Goal: Task Accomplishment & Management: Complete application form

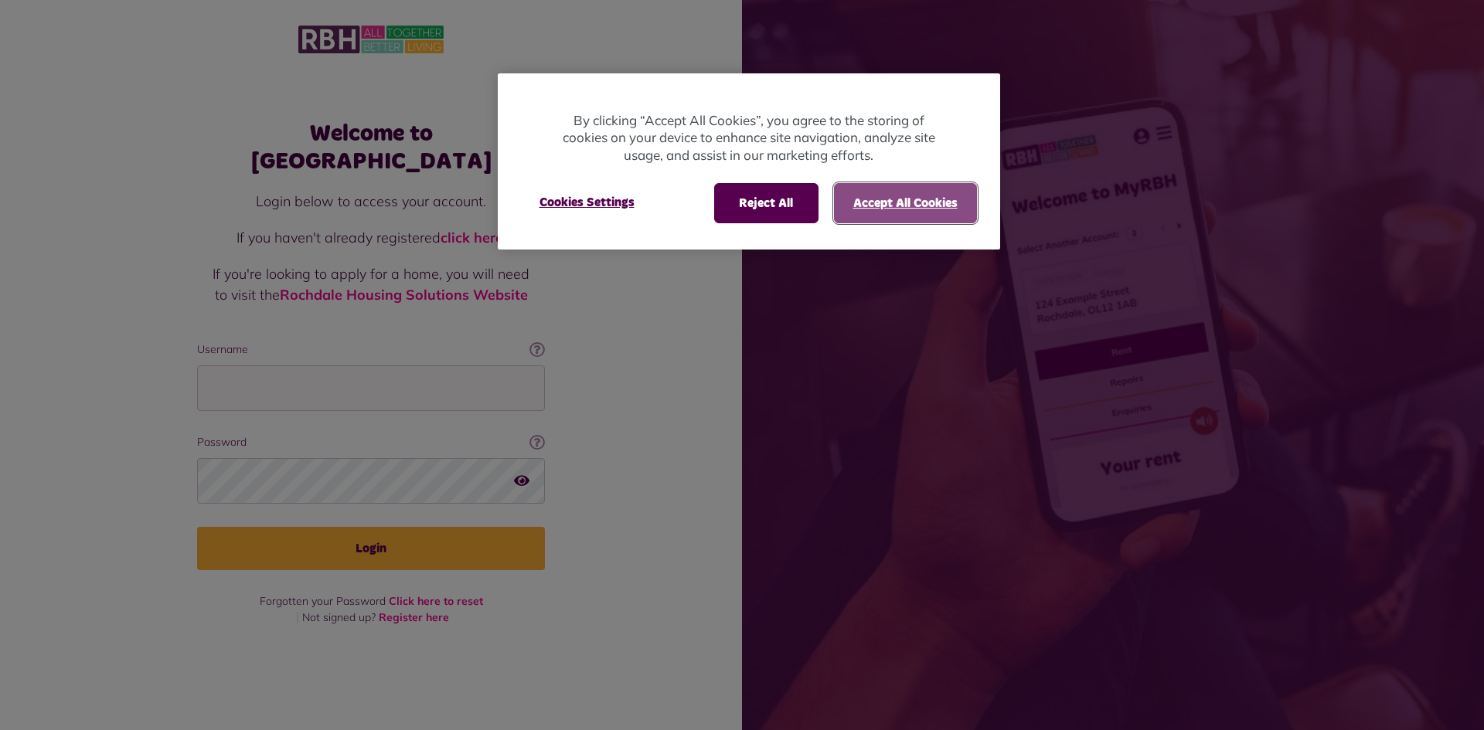
click at [914, 206] on button "Accept All Cookies" at bounding box center [905, 203] width 143 height 40
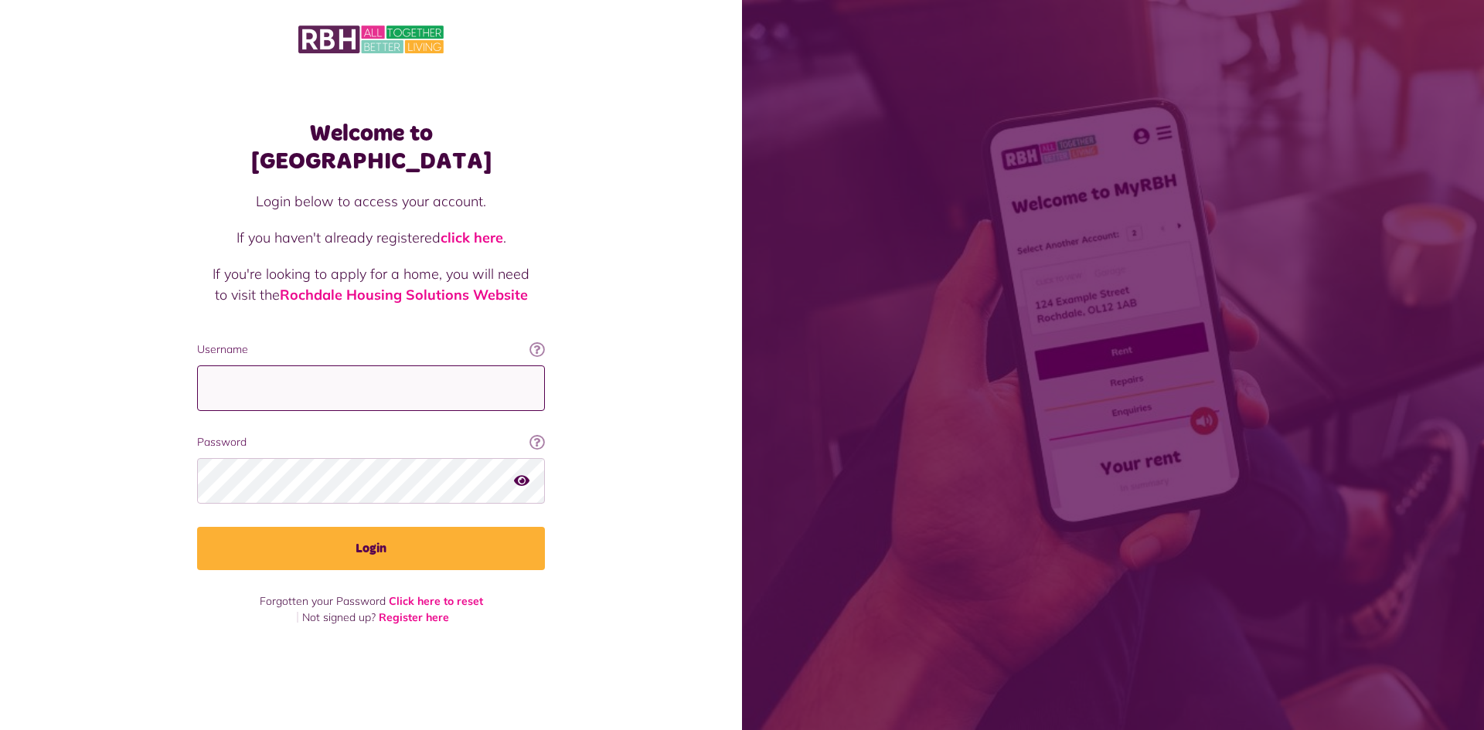
click at [366, 382] on input "Username" at bounding box center [371, 389] width 348 height 46
type input "**********"
click at [521, 474] on icon "button" at bounding box center [521, 481] width 15 height 14
click at [525, 474] on icon "button" at bounding box center [523, 481] width 18 height 14
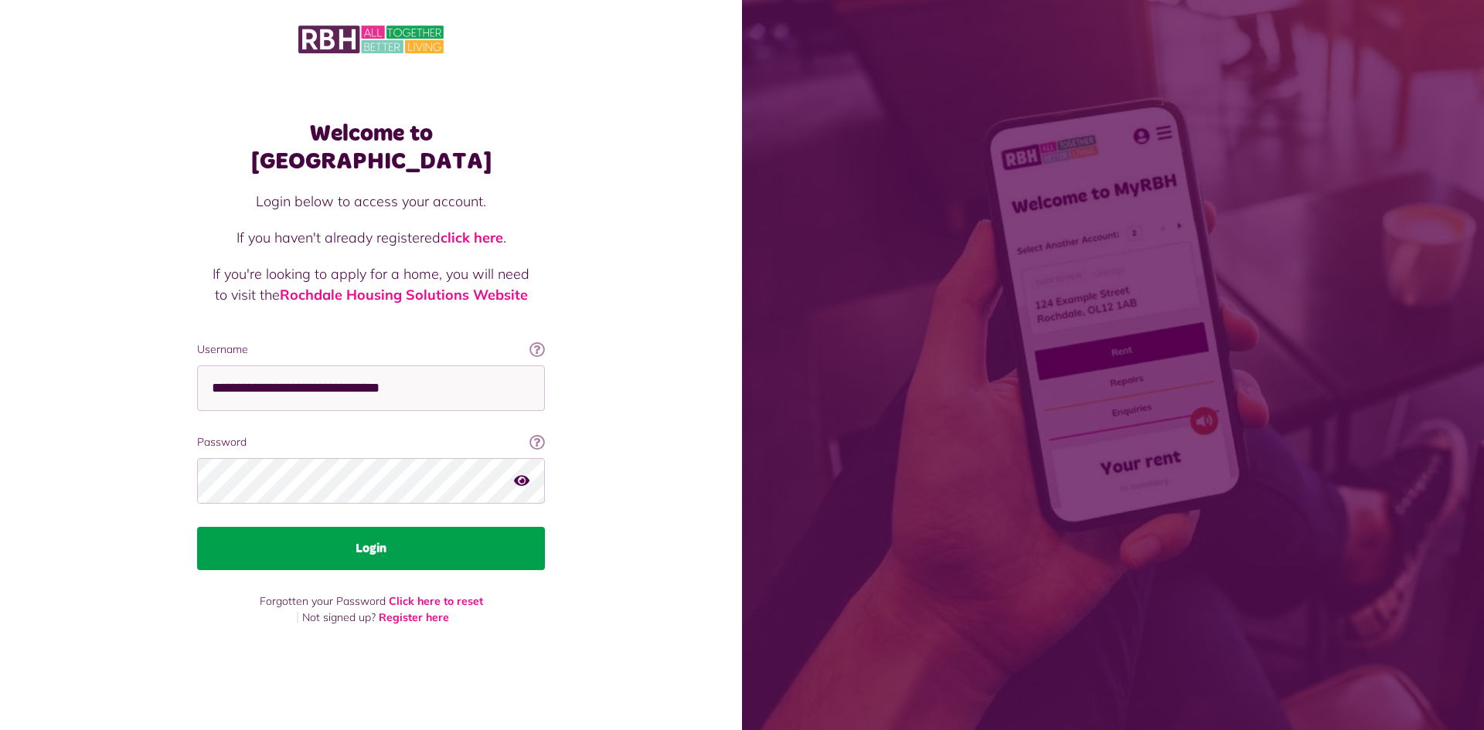
click at [376, 533] on button "Login" at bounding box center [371, 548] width 348 height 43
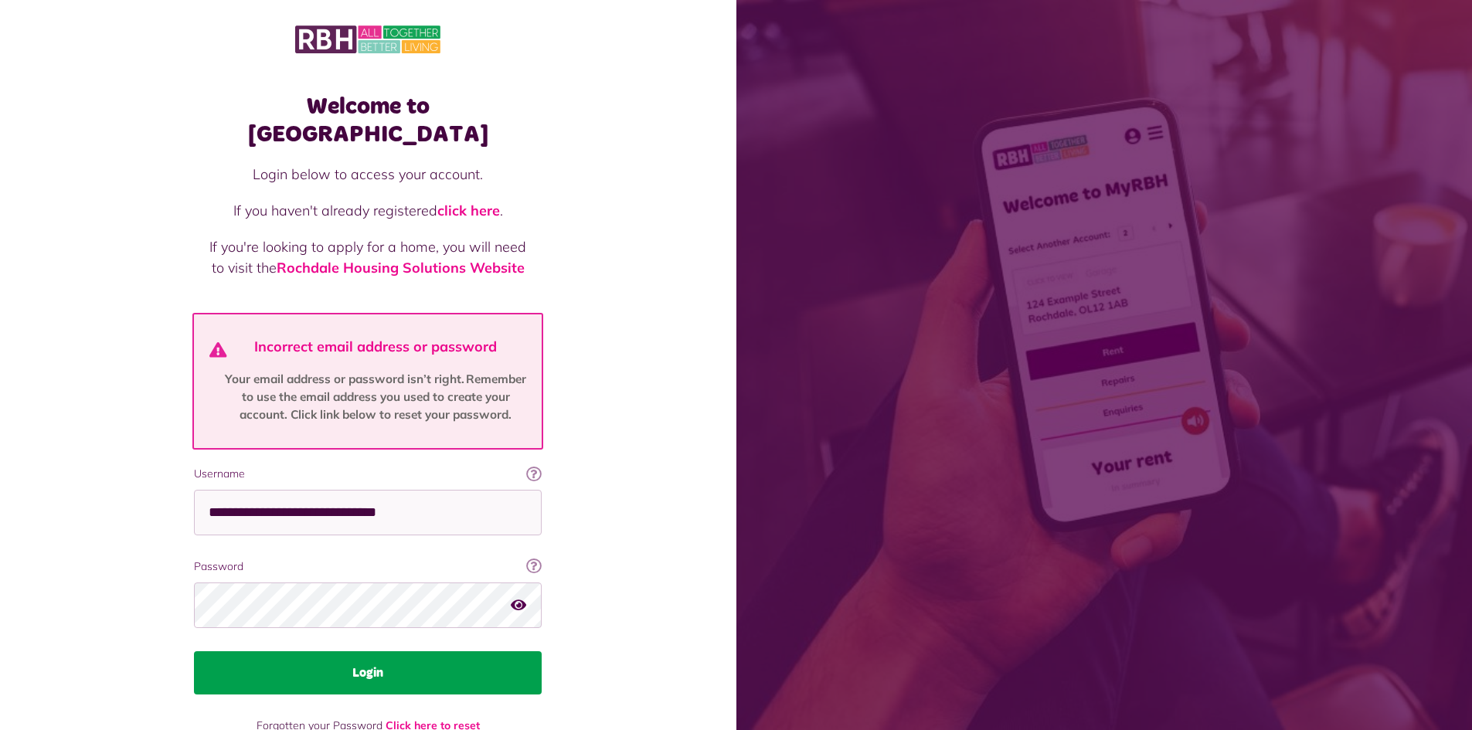
click at [367, 652] on button "Login" at bounding box center [368, 673] width 348 height 43
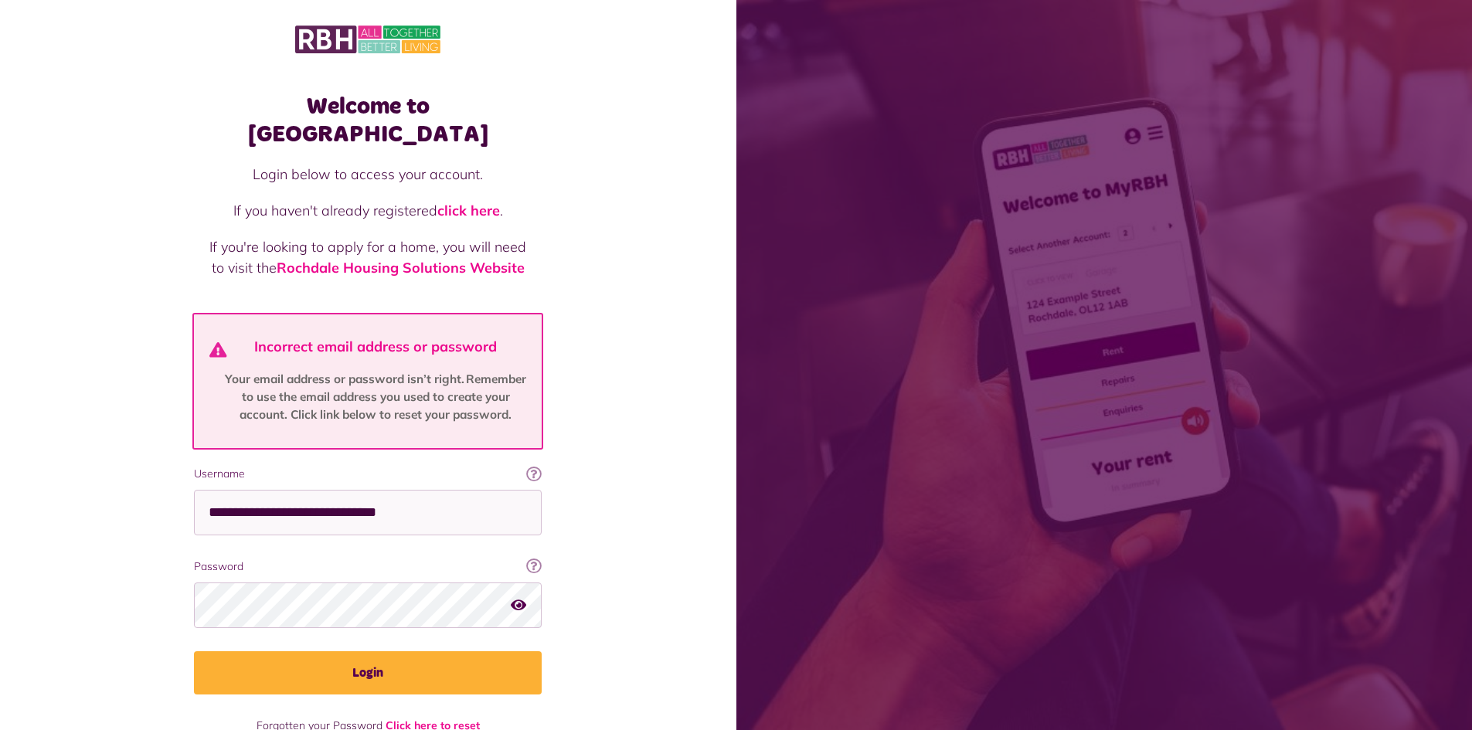
click at [440, 719] on link "Click here to reset" at bounding box center [433, 726] width 94 height 14
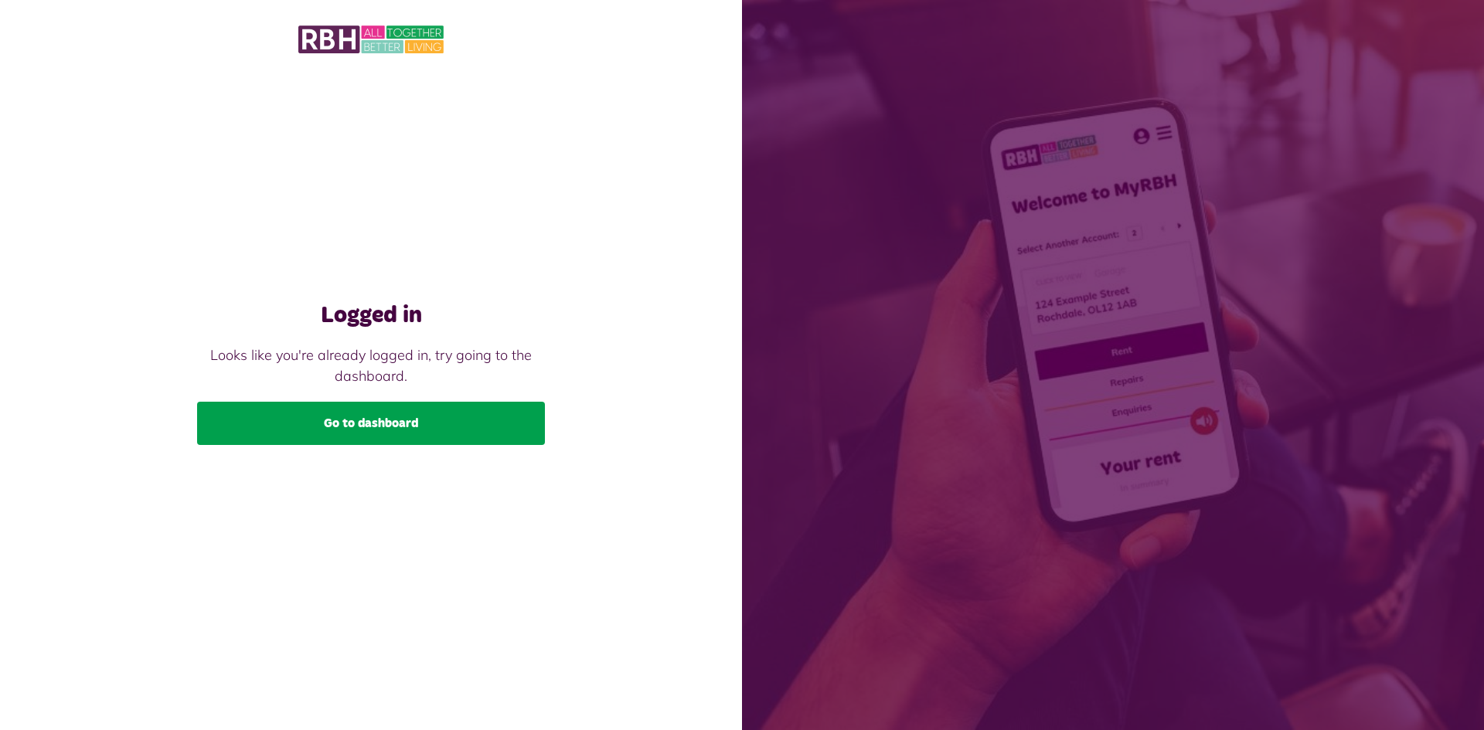
click at [383, 420] on link "Go to dashboard" at bounding box center [371, 423] width 348 height 43
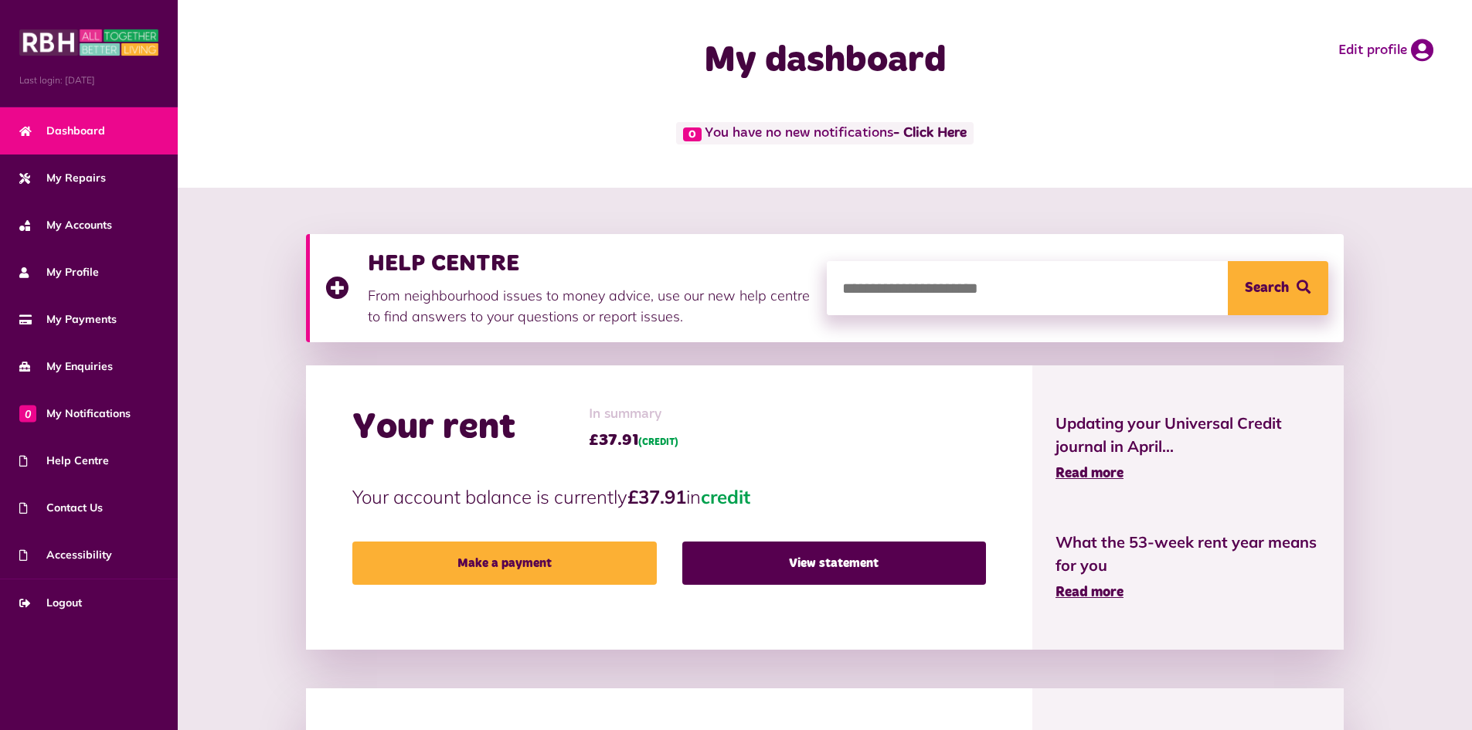
click at [969, 288] on input "search" at bounding box center [1078, 288] width 502 height 54
type input "******"
click at [1266, 282] on span "Search" at bounding box center [1267, 288] width 44 height 54
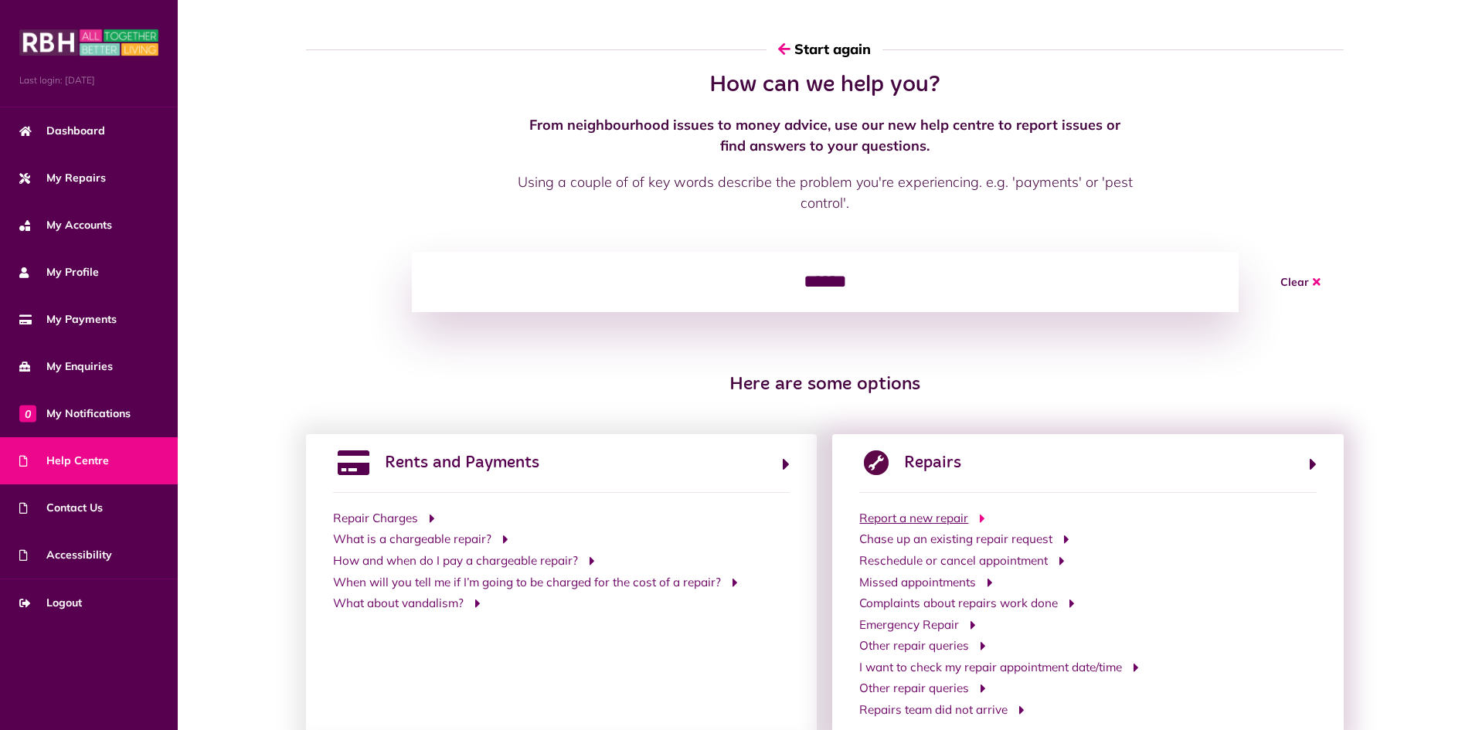
click at [942, 519] on span "Report a new repair" at bounding box center [914, 519] width 109 height 18
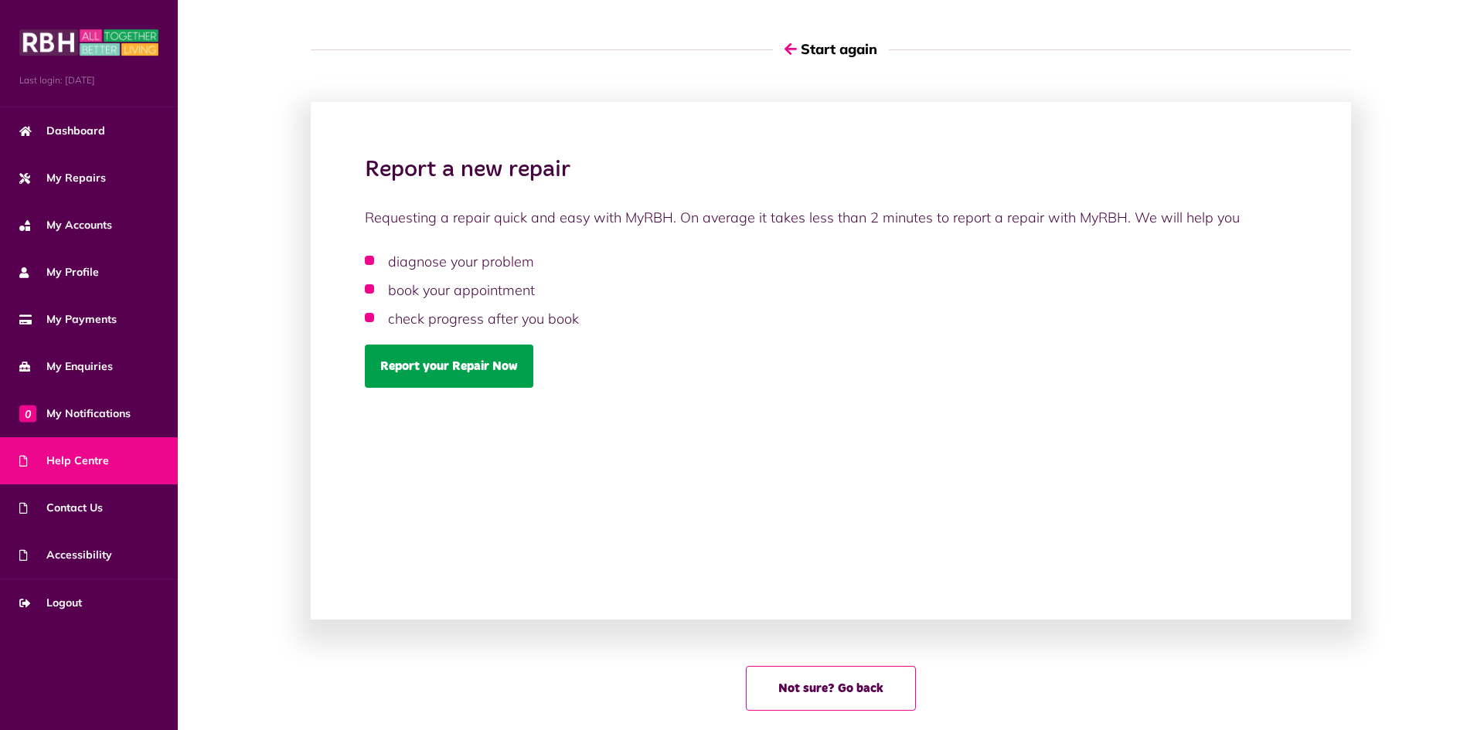
click at [443, 369] on link "Report your Repair Now" at bounding box center [449, 366] width 169 height 43
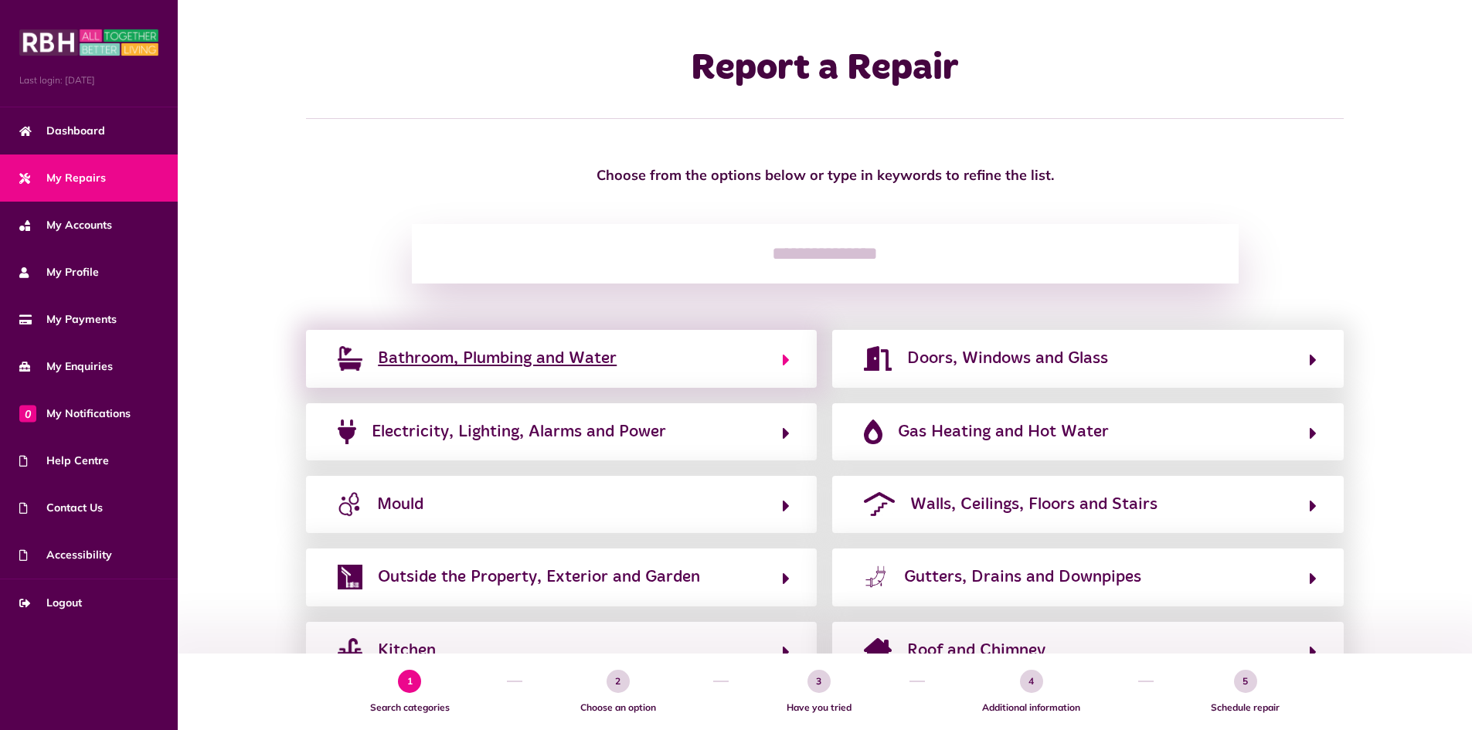
click at [483, 355] on span "Bathroom, Plumbing and Water" at bounding box center [497, 358] width 239 height 25
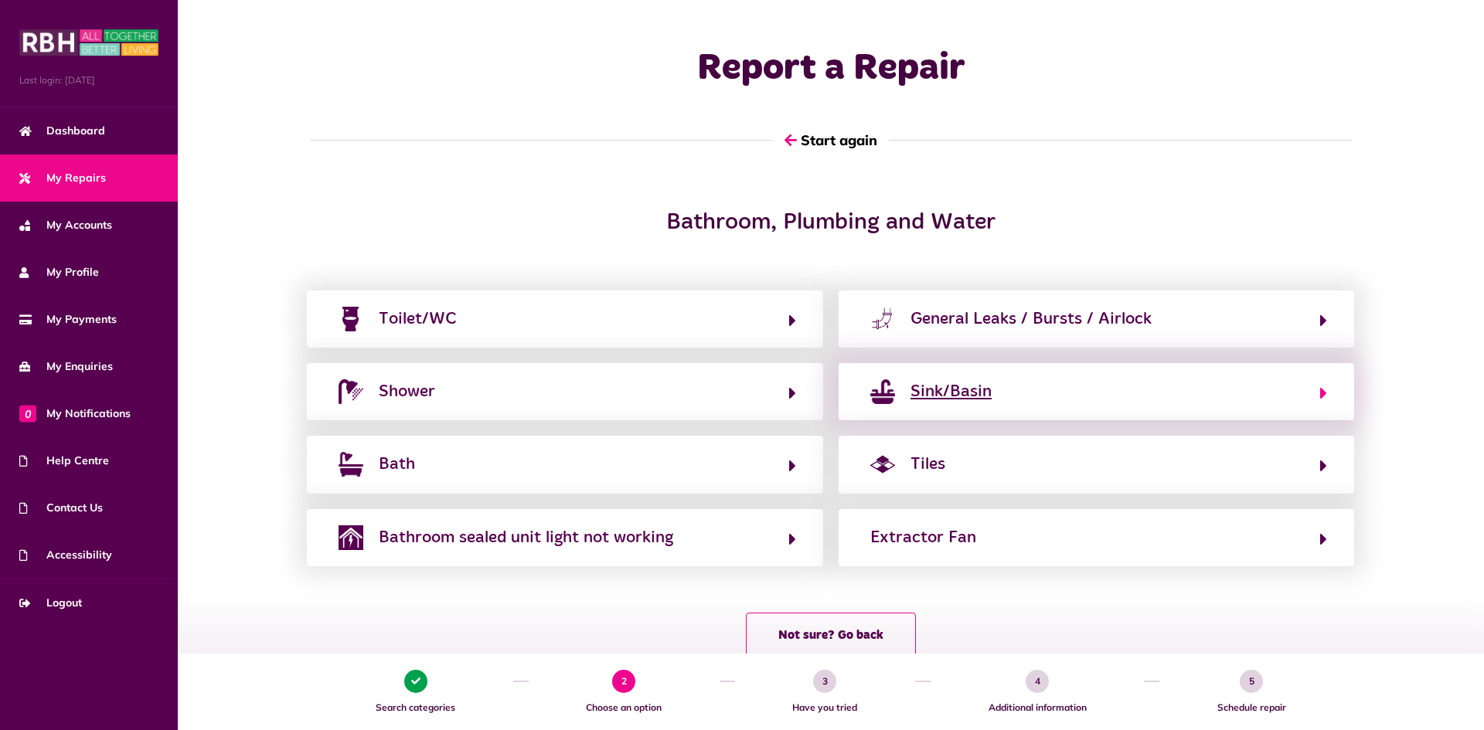
click at [941, 393] on div "Sink/Basin" at bounding box center [951, 392] width 81 height 25
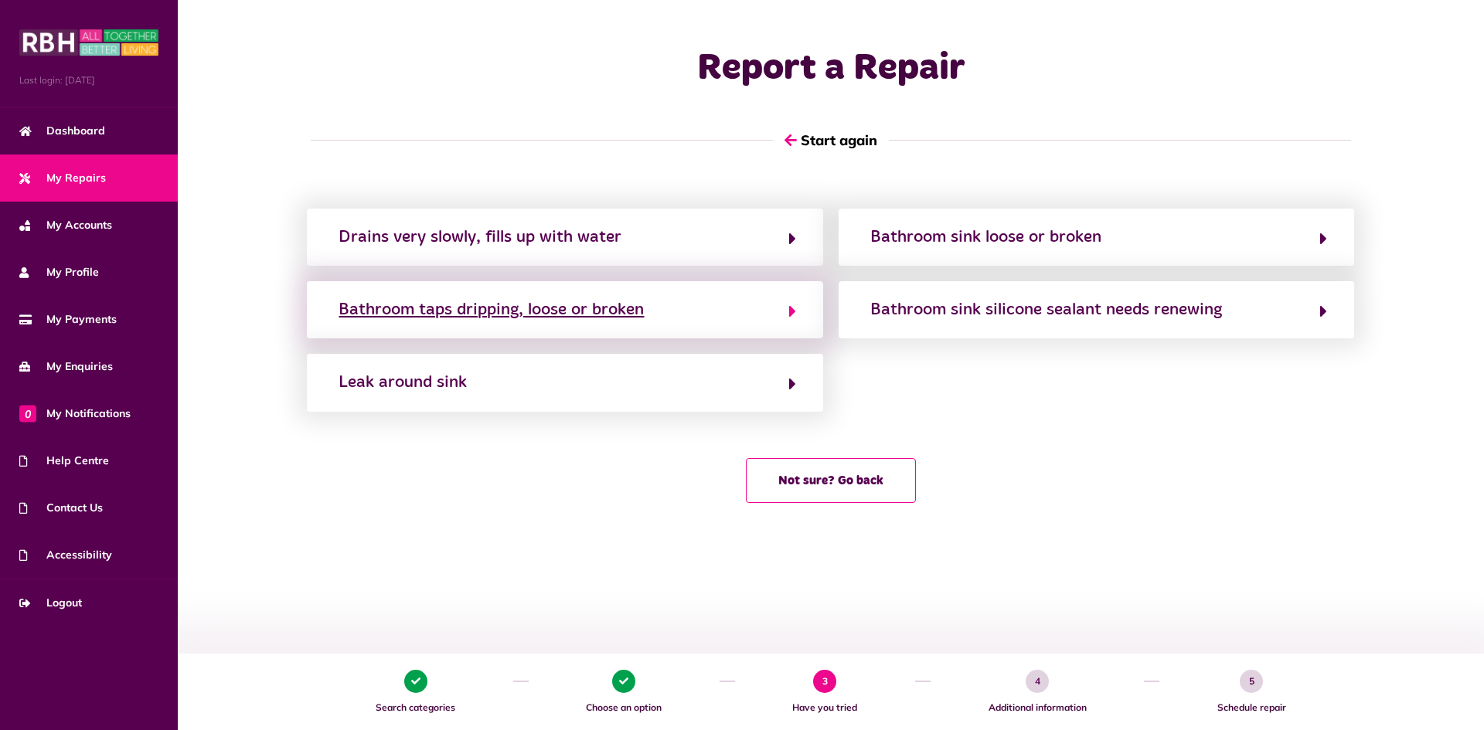
click at [501, 308] on div "Bathroom taps dripping, loose or broken" at bounding box center [491, 310] width 305 height 25
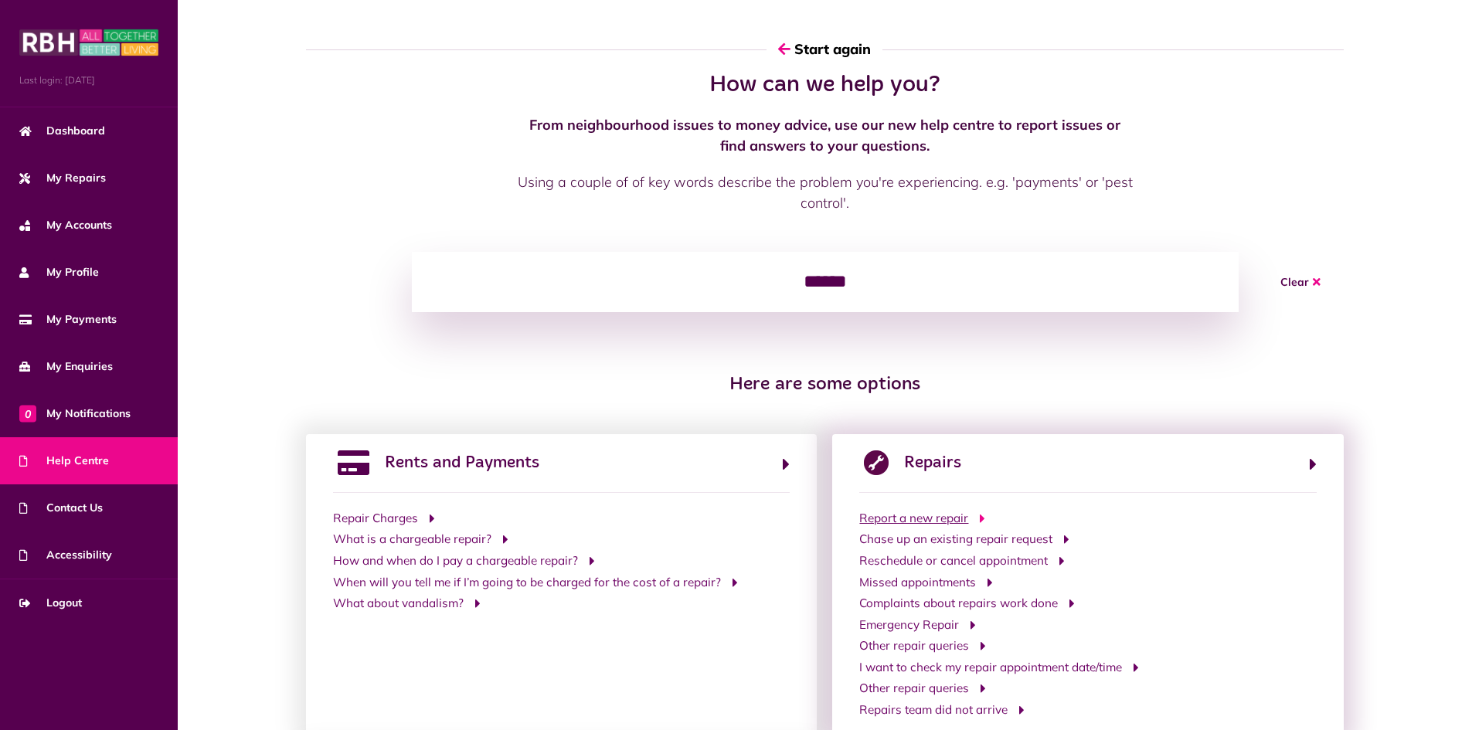
click at [928, 518] on span "Report a new repair" at bounding box center [914, 519] width 109 height 18
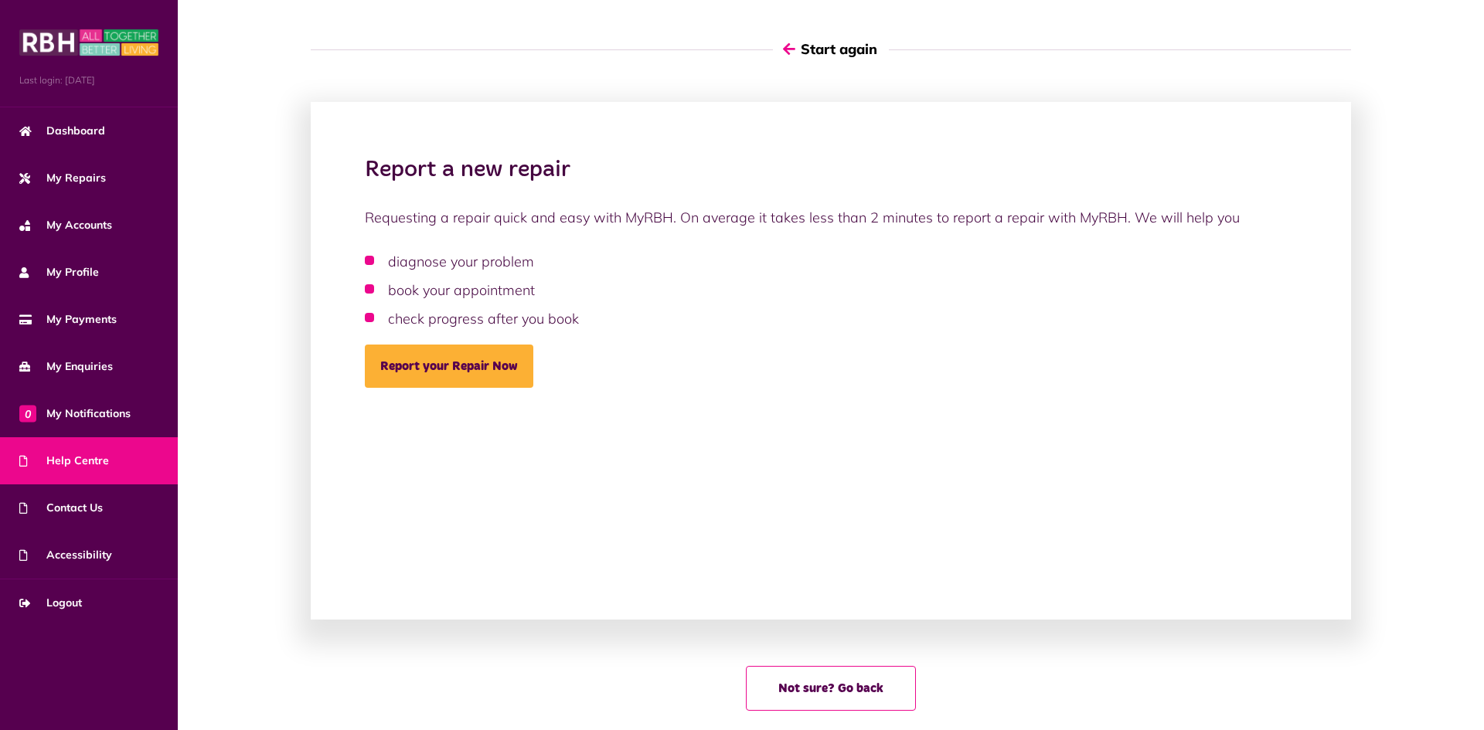
click at [858, 45] on button "Start again" at bounding box center [831, 49] width 116 height 44
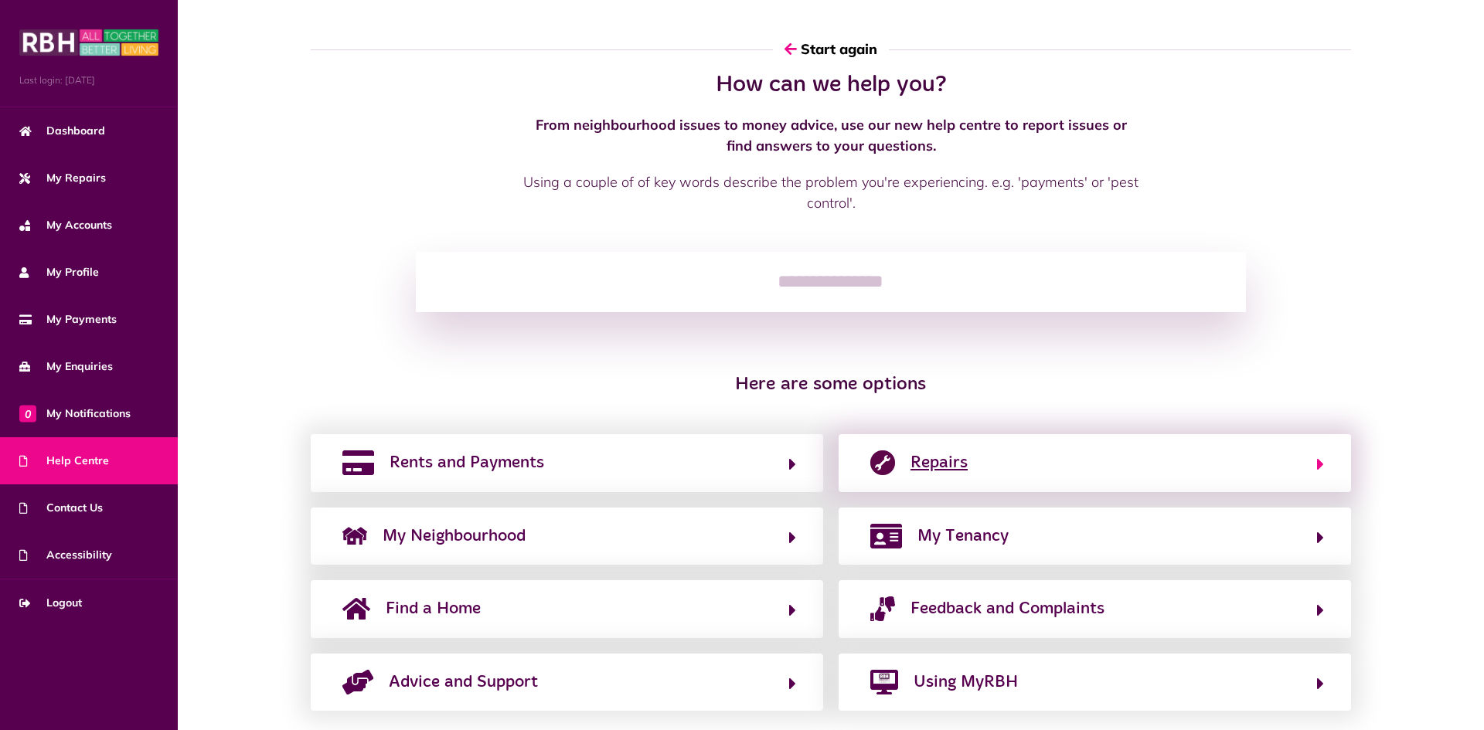
click at [958, 457] on span "Repairs" at bounding box center [939, 463] width 57 height 25
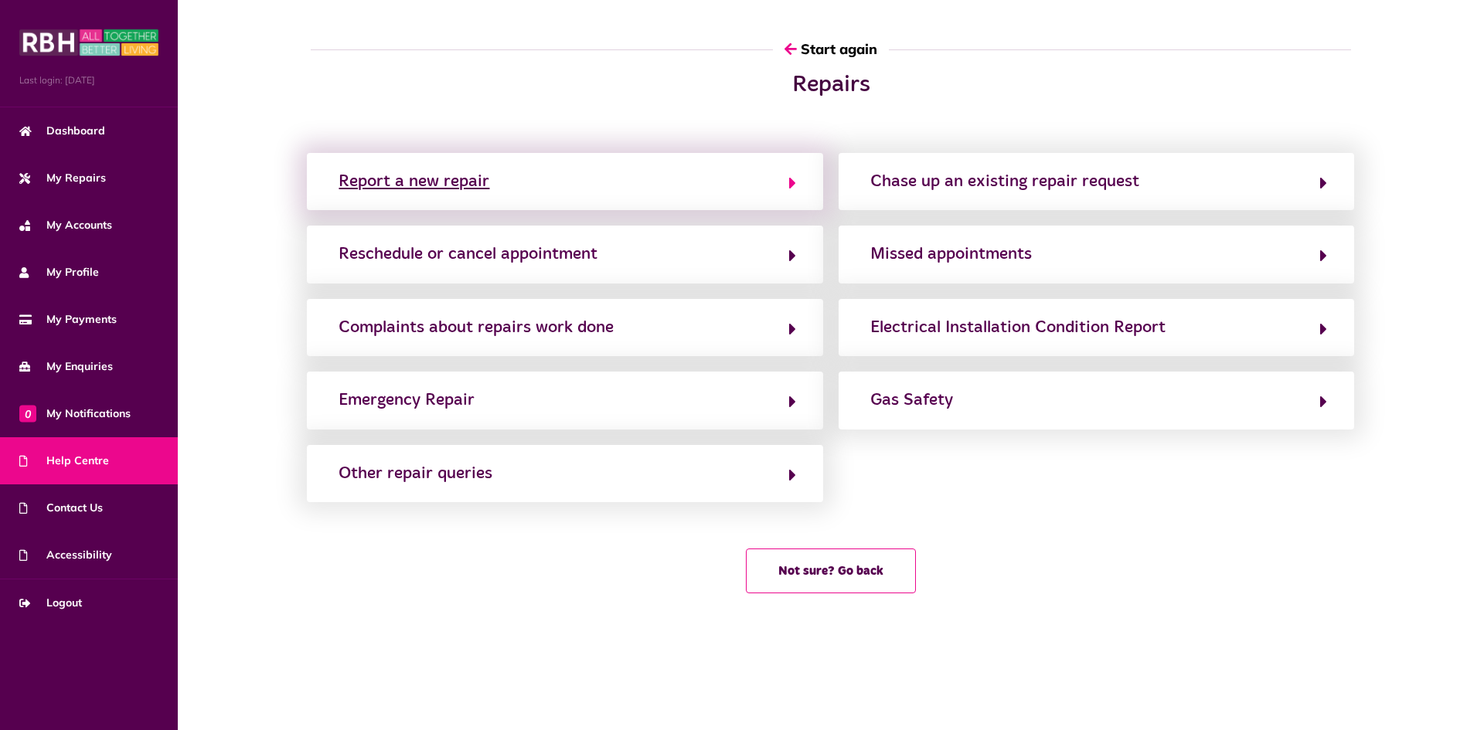
click at [509, 182] on button "Report a new repair" at bounding box center [564, 182] width 461 height 26
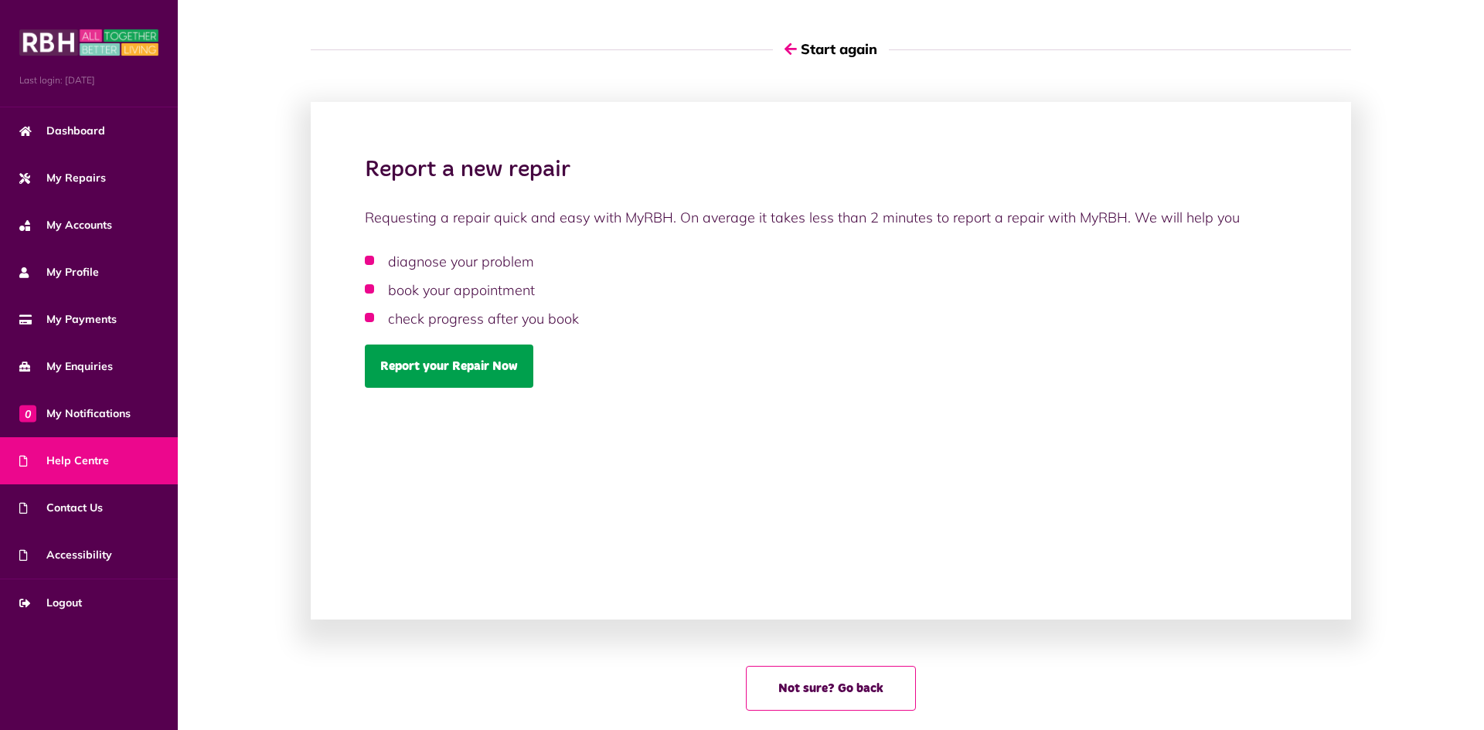
click at [433, 369] on link "Report your Repair Now" at bounding box center [449, 366] width 169 height 43
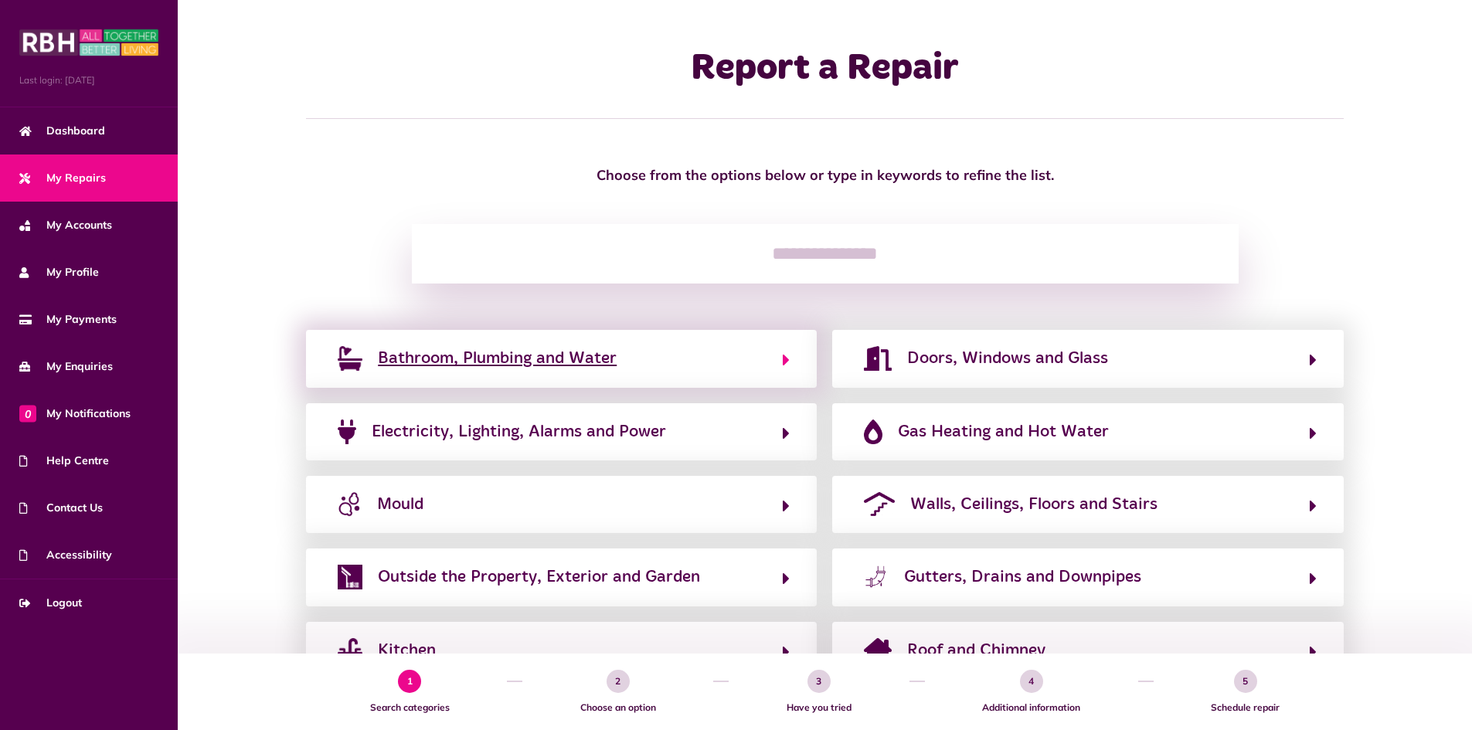
click at [524, 354] on span "Bathroom, Plumbing and Water" at bounding box center [497, 358] width 239 height 25
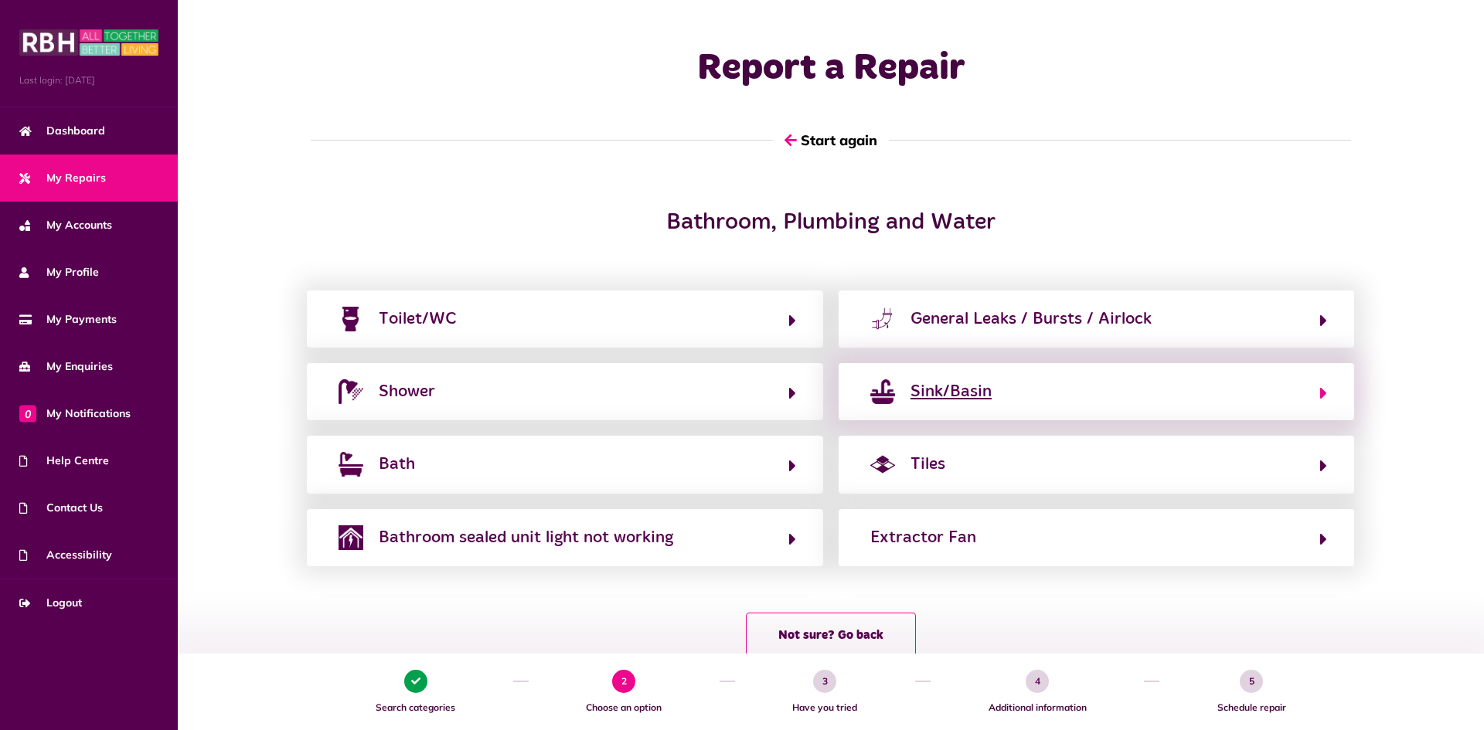
click at [953, 387] on div "Sink/Basin" at bounding box center [951, 392] width 81 height 25
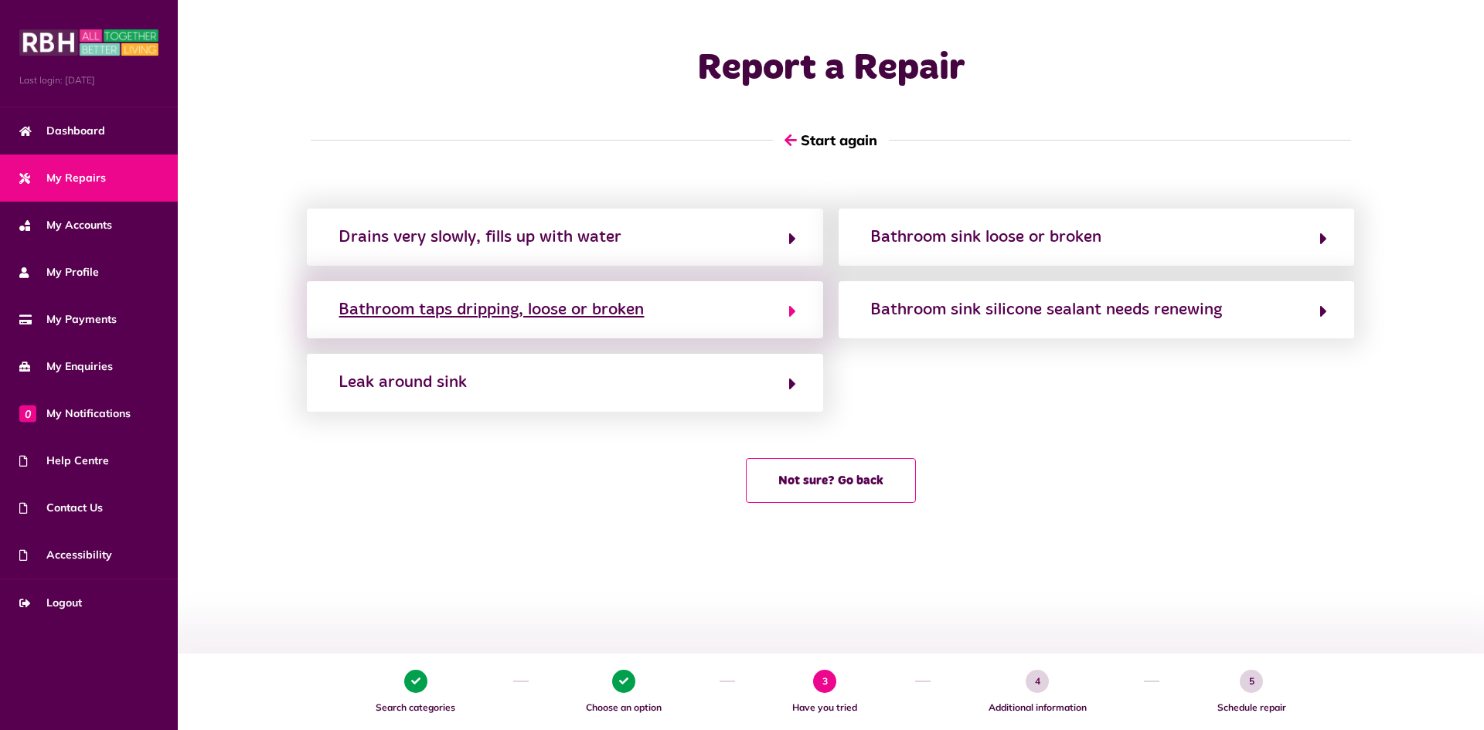
click at [563, 307] on div "Bathroom taps dripping, loose or broken" at bounding box center [491, 310] width 305 height 25
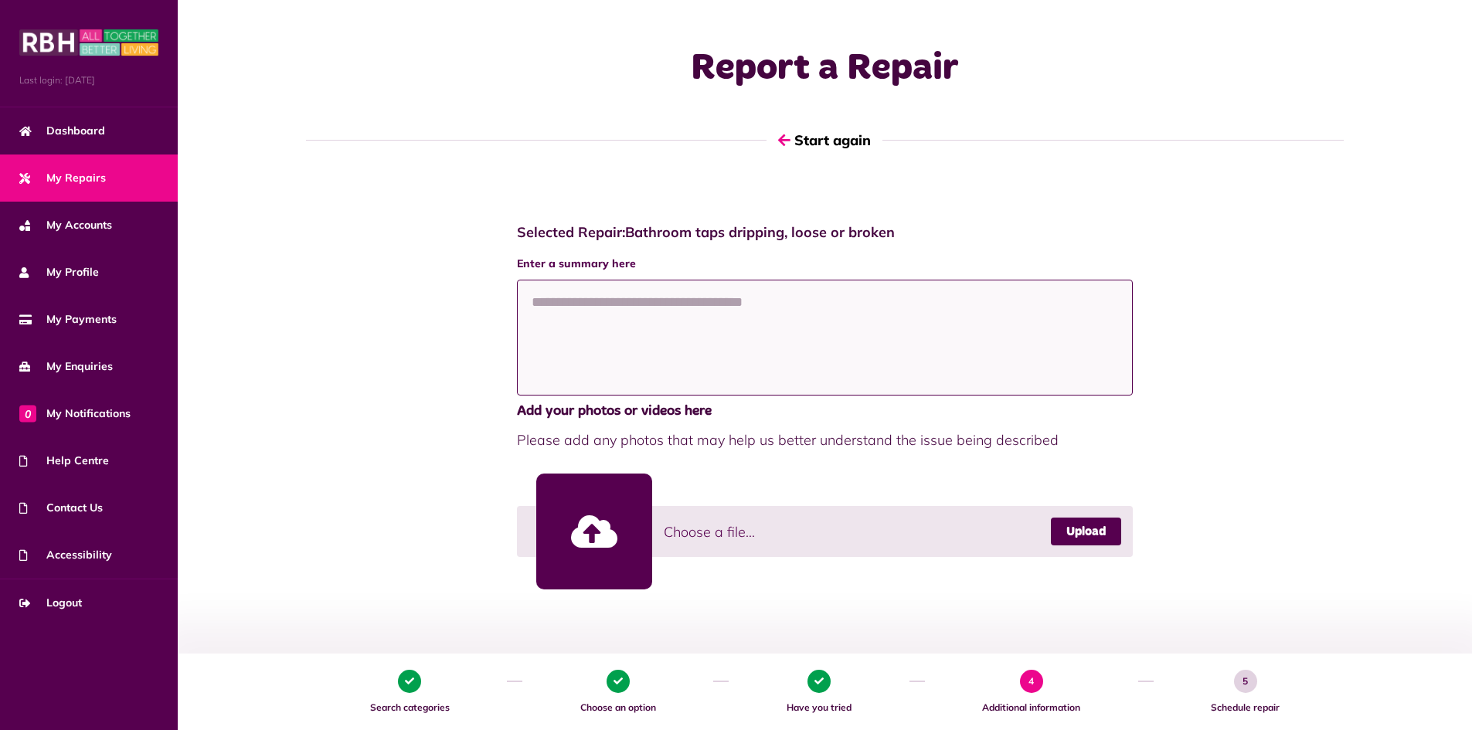
click at [539, 299] on textarea at bounding box center [825, 338] width 617 height 116
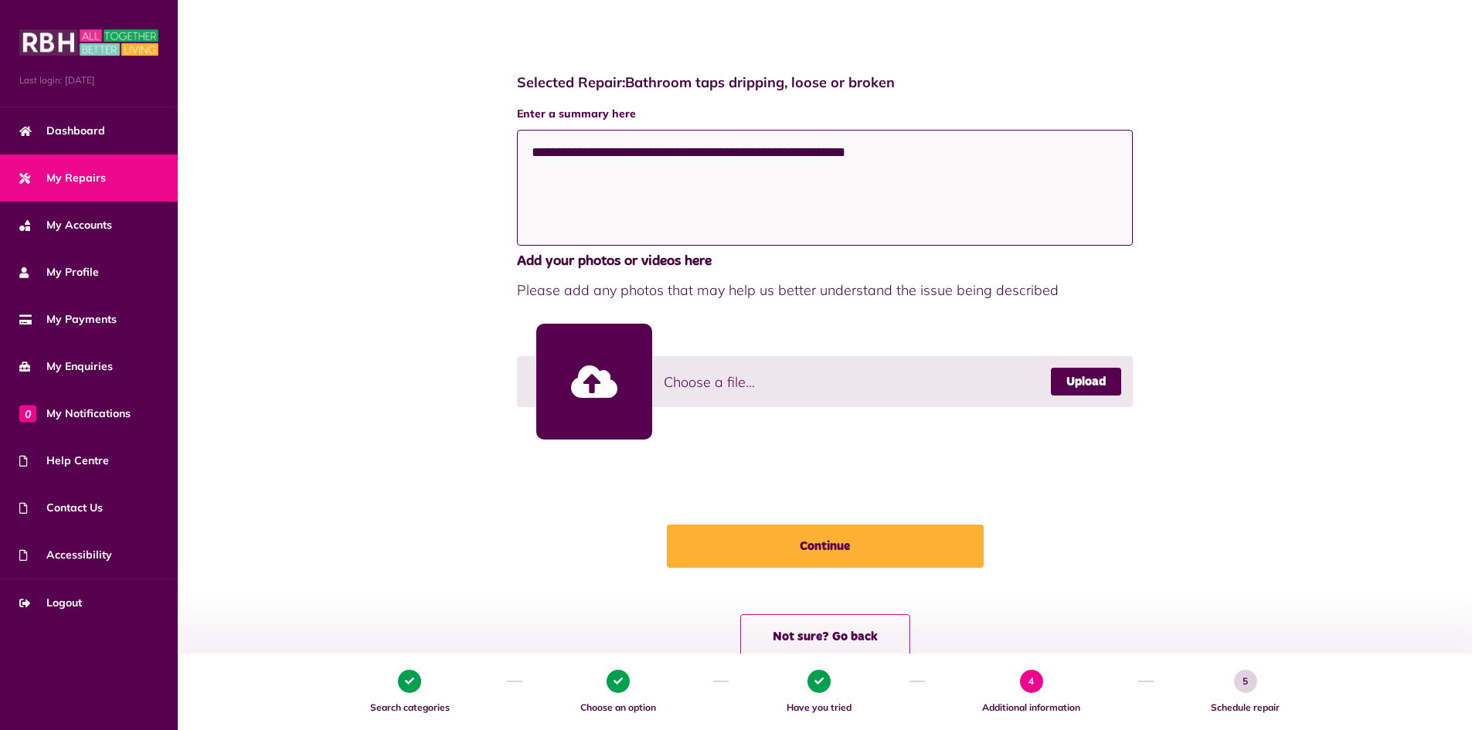
scroll to position [155, 0]
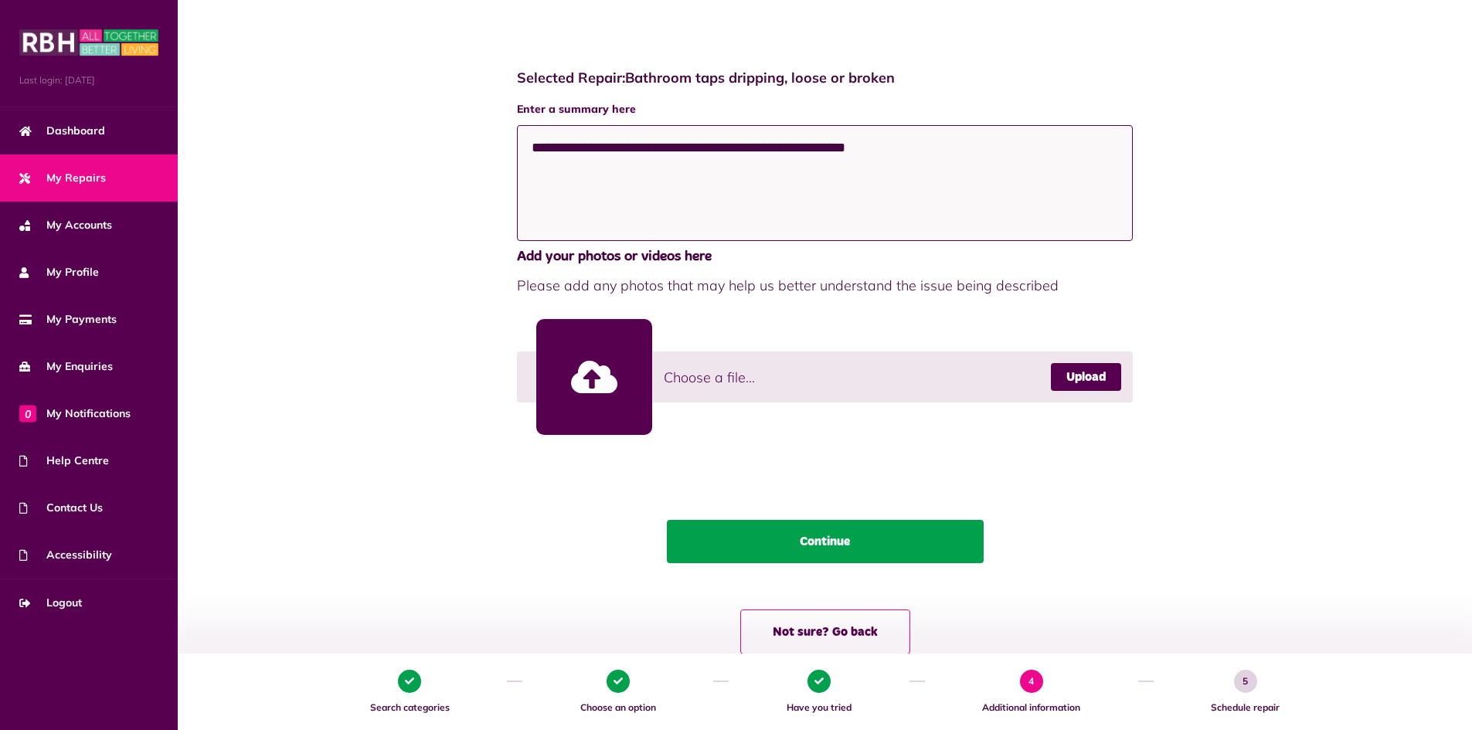
type textarea "**********"
click at [822, 540] on button "Continue" at bounding box center [825, 541] width 317 height 43
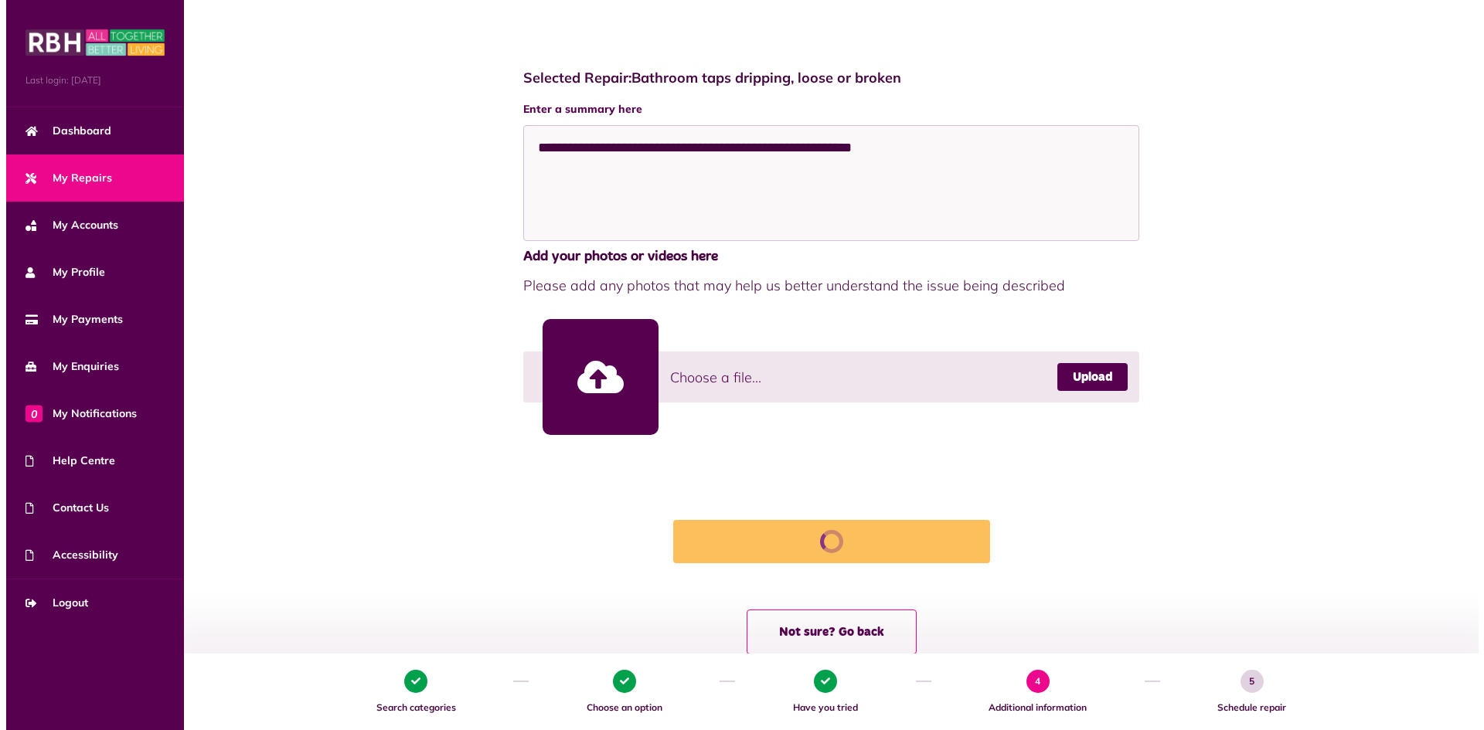
scroll to position [0, 0]
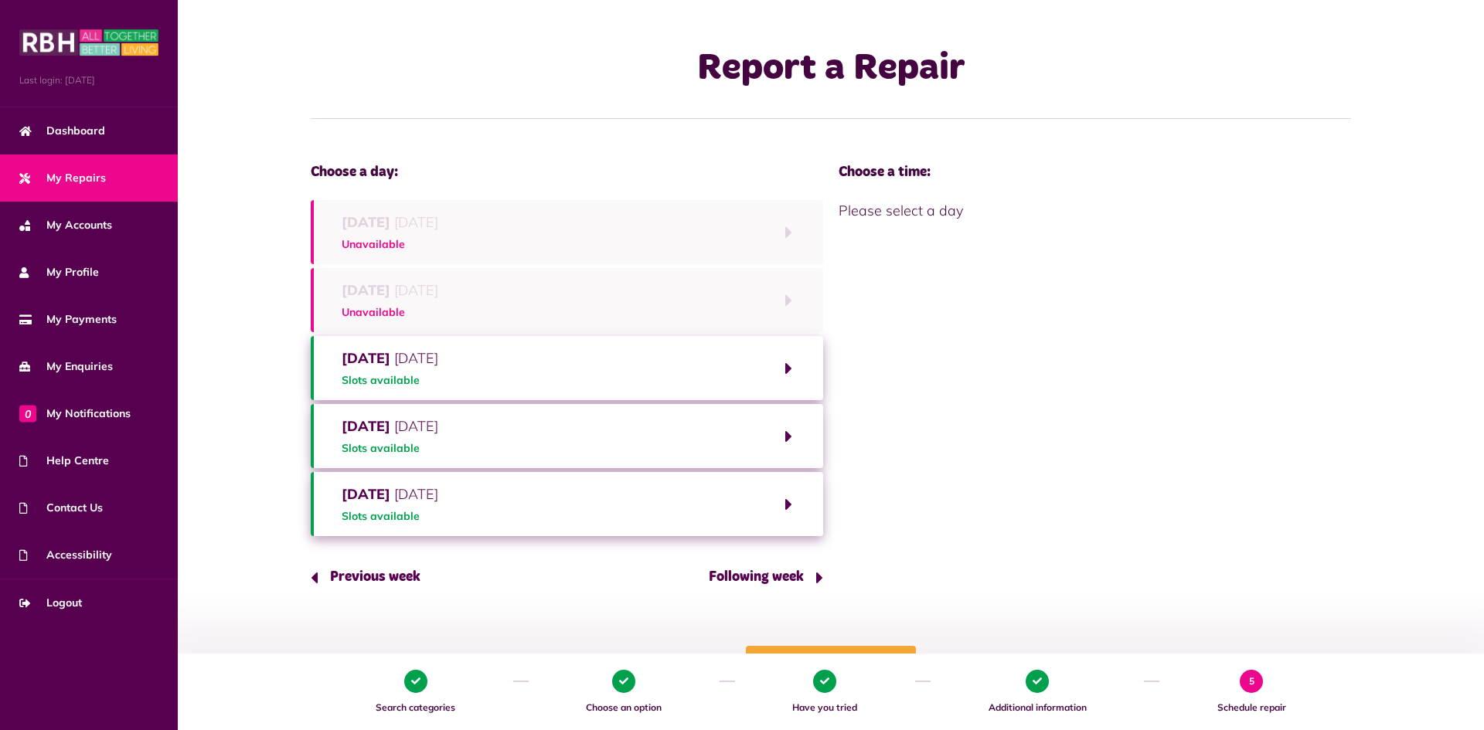
click at [787, 369] on button "Wednesday 15th October 2025 Slots available" at bounding box center [567, 368] width 512 height 64
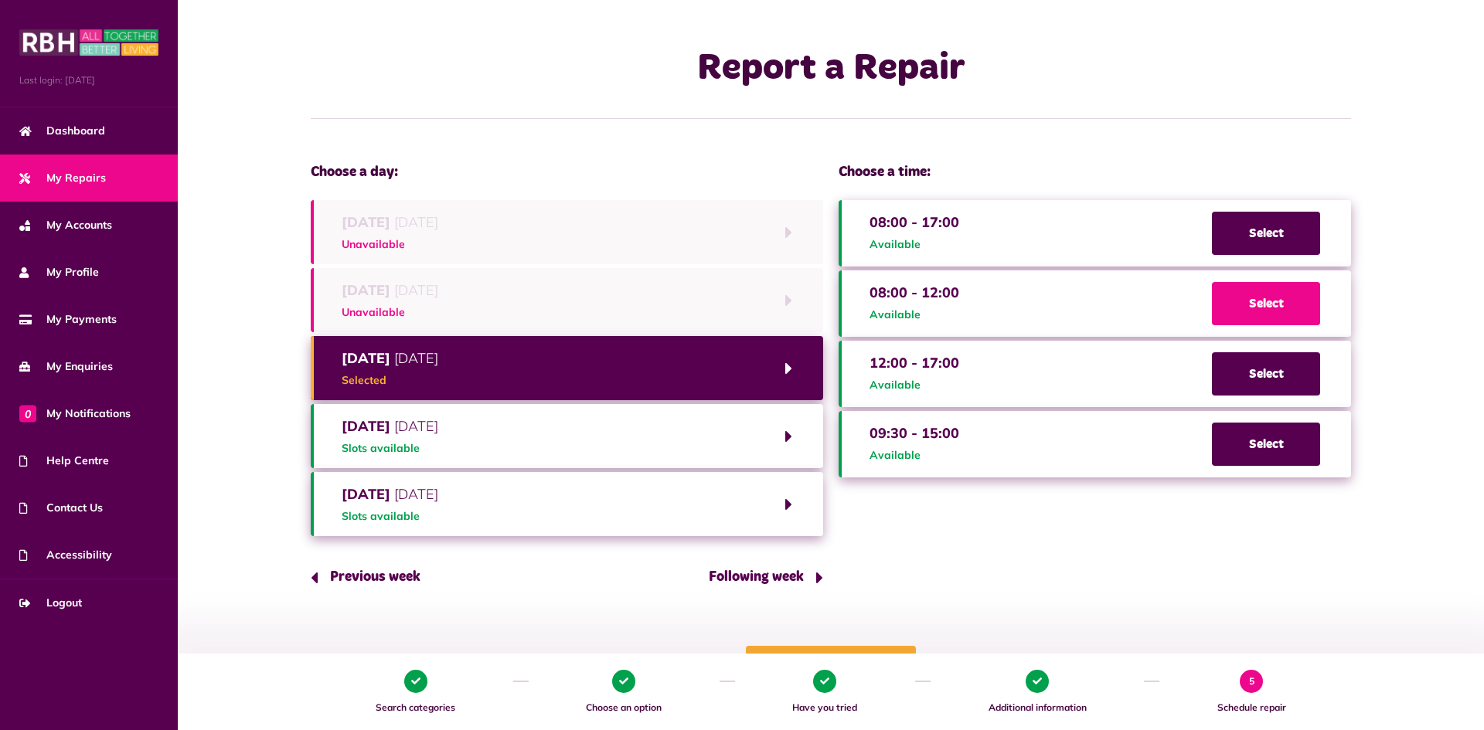
click at [1276, 305] on span "Select" at bounding box center [1266, 303] width 108 height 43
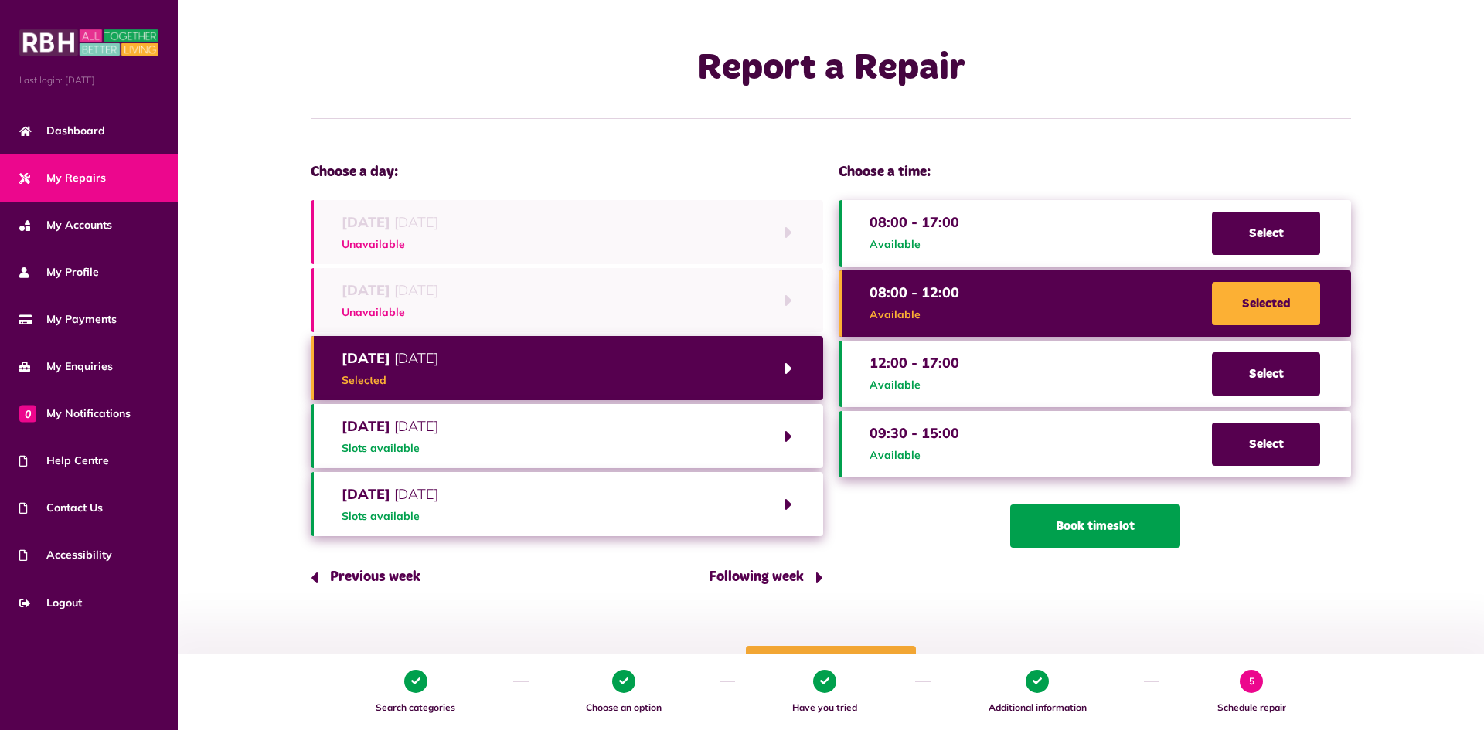
click at [1087, 526] on button "Book timeslot" at bounding box center [1095, 526] width 170 height 43
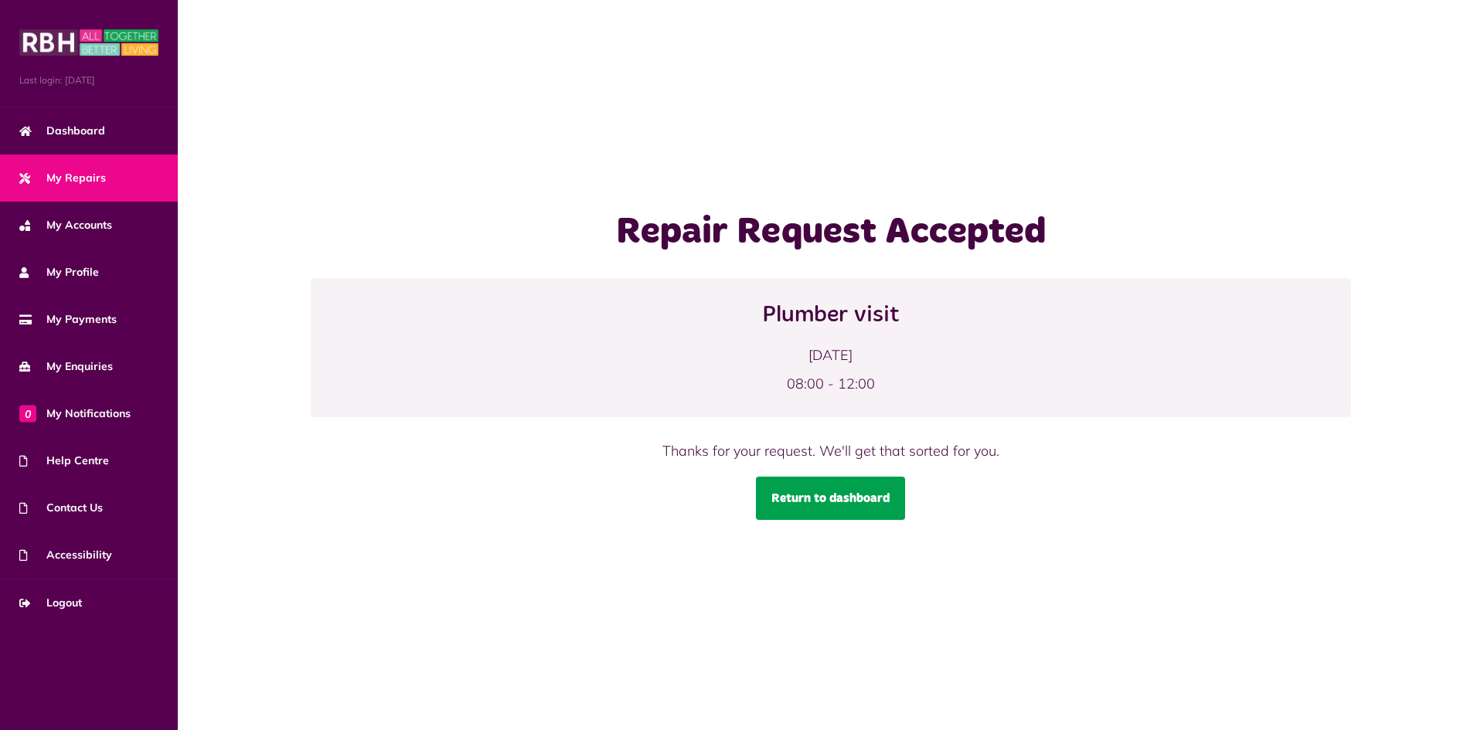
click at [826, 496] on link "Return to dashboard" at bounding box center [830, 498] width 149 height 43
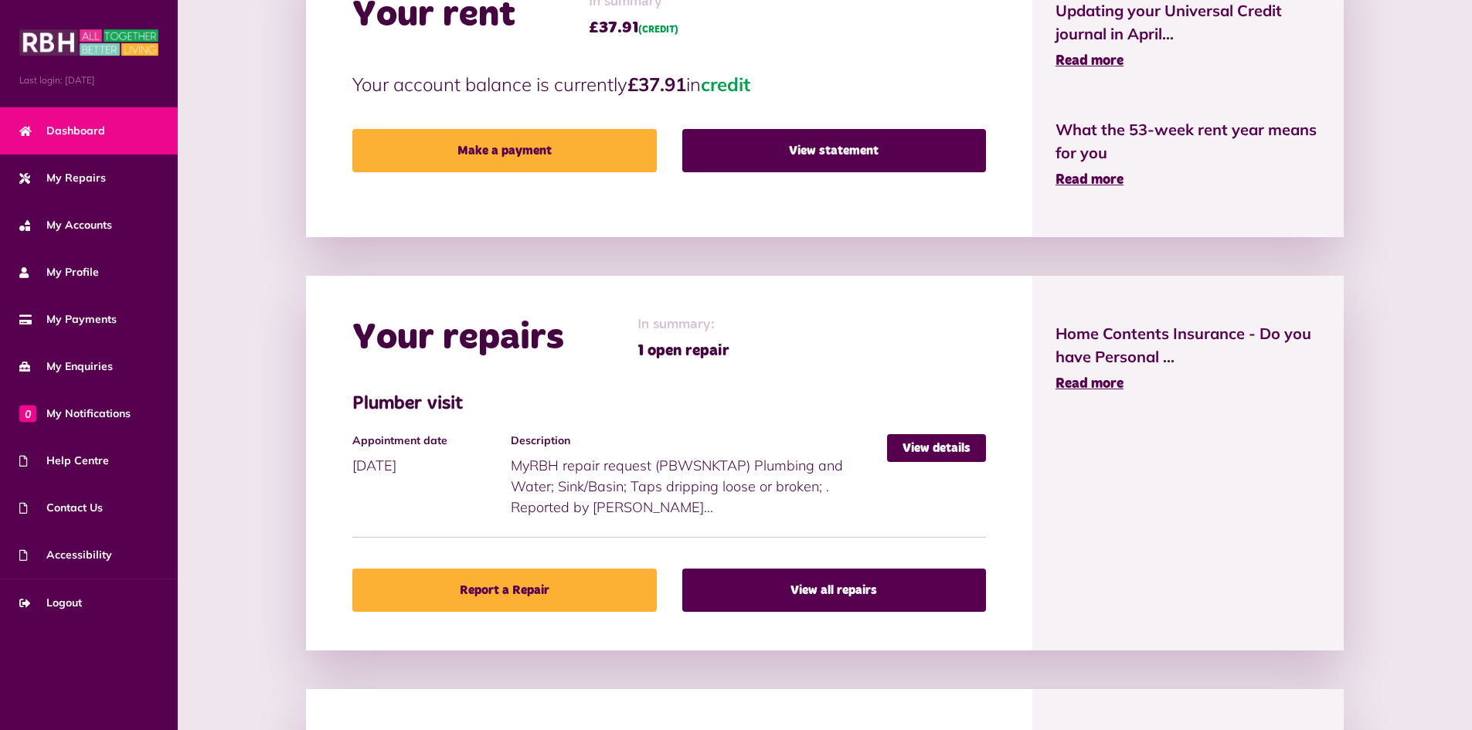
scroll to position [541, 0]
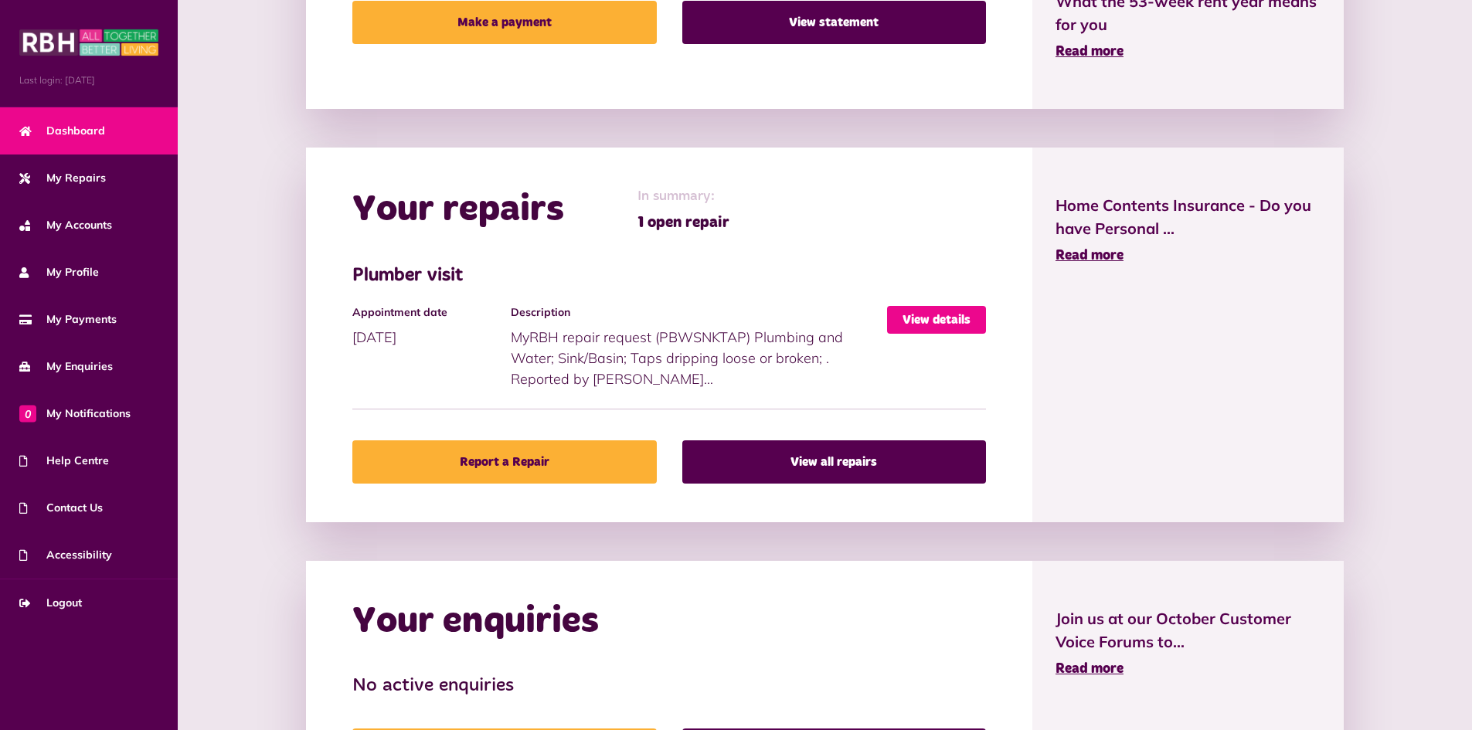
click at [942, 315] on link "View details" at bounding box center [936, 320] width 99 height 28
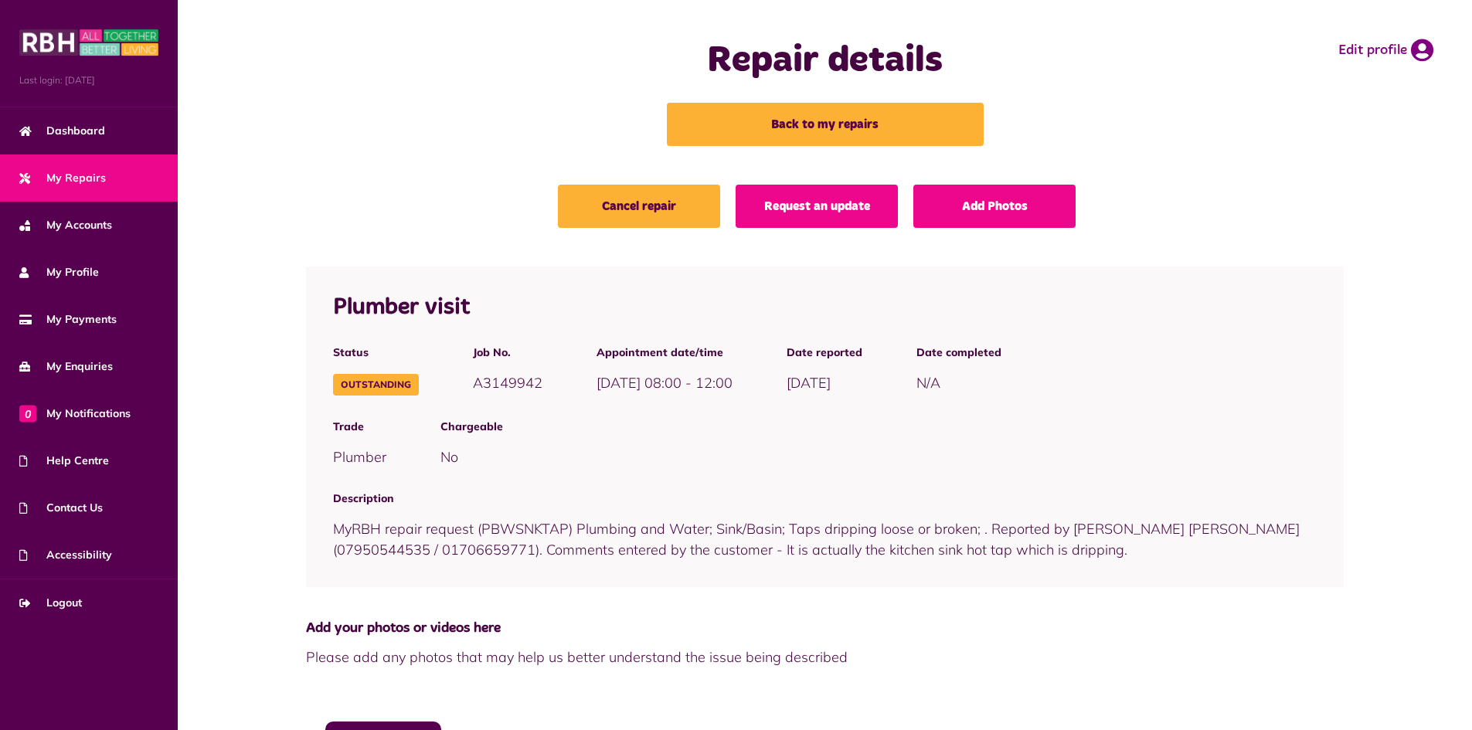
scroll to position [154, 0]
